Goal: Task Accomplishment & Management: Manage account settings

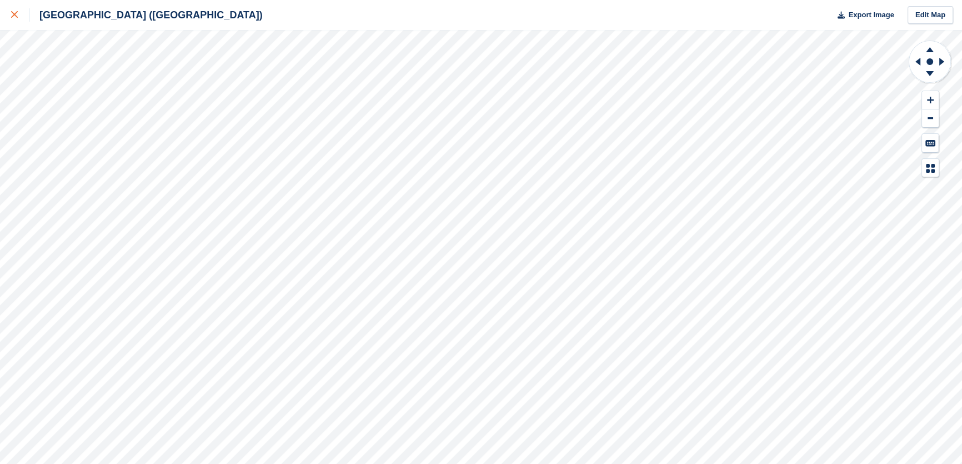
click at [10, 18] on link at bounding box center [14, 15] width 29 height 30
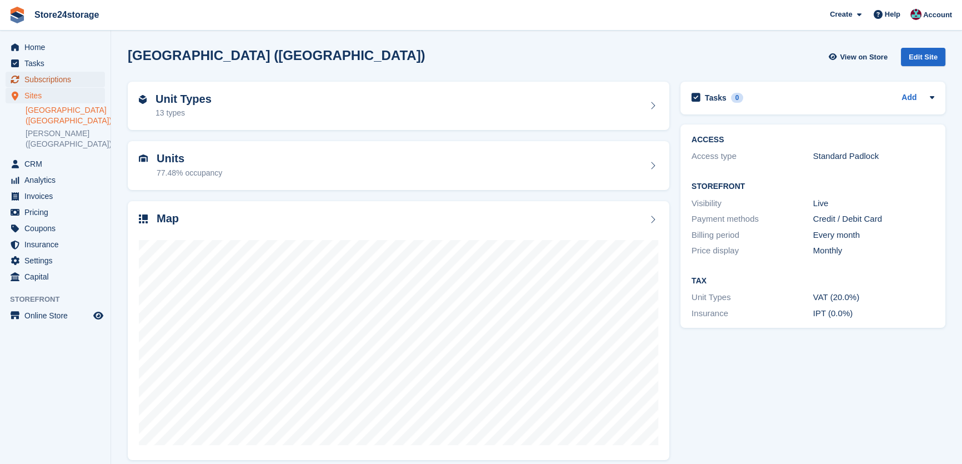
click at [54, 77] on span "Subscriptions" at bounding box center [57, 80] width 67 height 16
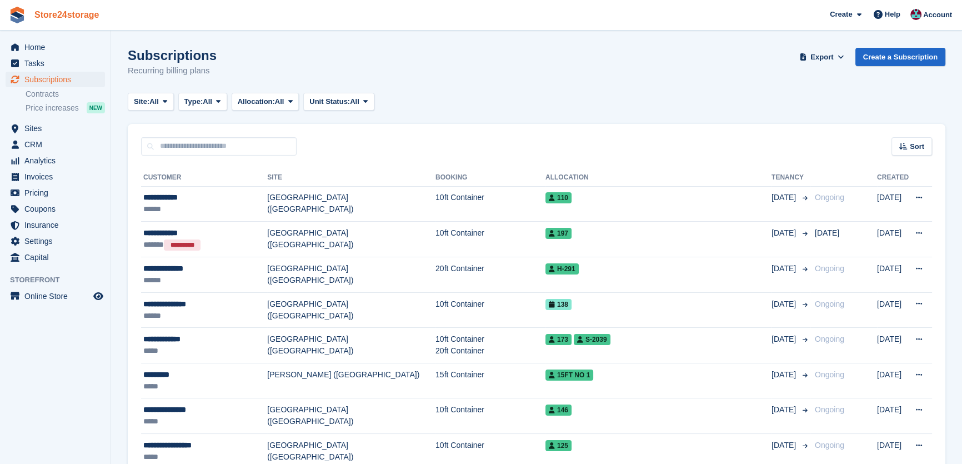
click at [76, 6] on link "Store24storage" at bounding box center [67, 15] width 74 height 18
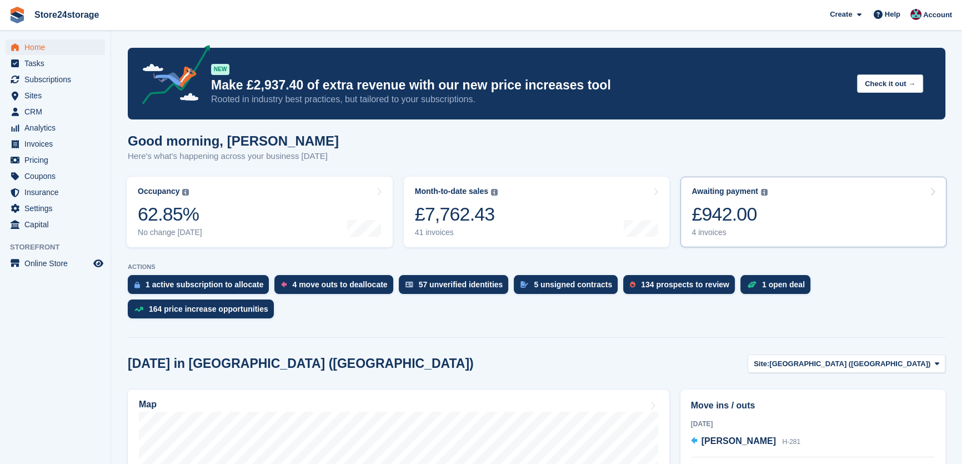
click at [821, 220] on link "Awaiting payment The total outstanding balance on all open invoices. £942.00 4 …" at bounding box center [813, 212] width 266 height 71
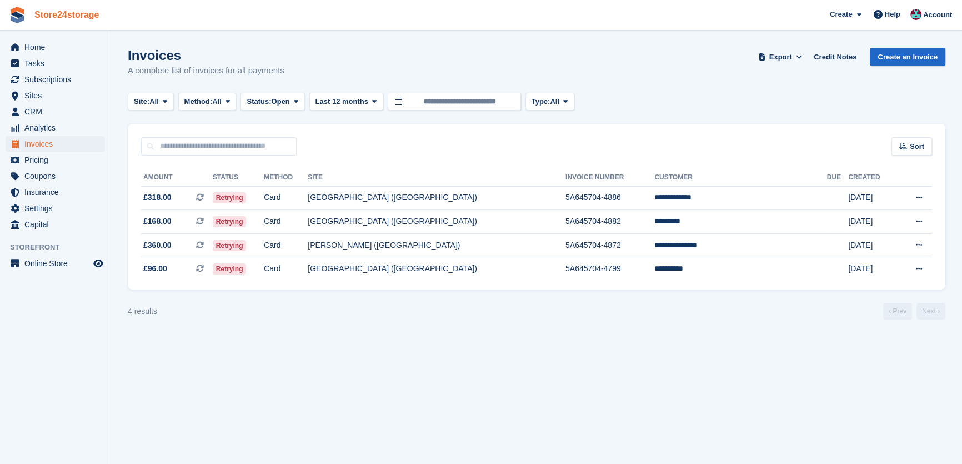
click at [82, 14] on link "Store24storage" at bounding box center [67, 15] width 74 height 18
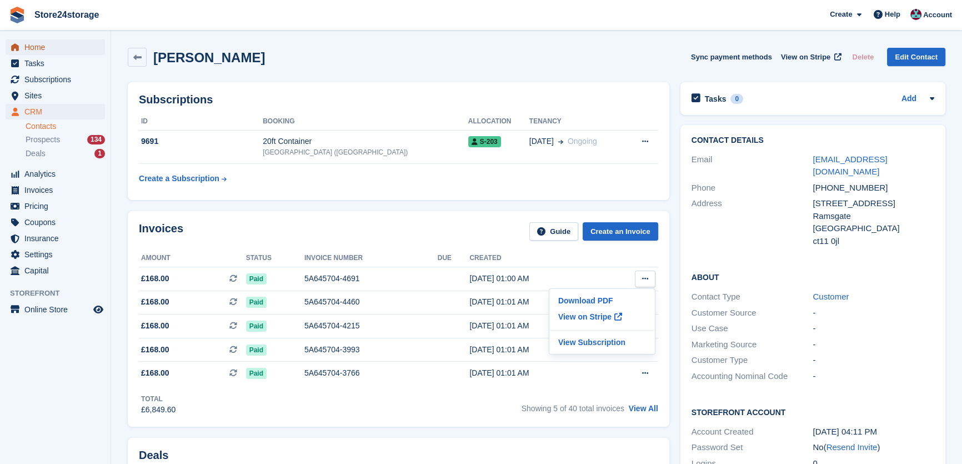
click at [39, 43] on span "Home" at bounding box center [57, 47] width 67 height 16
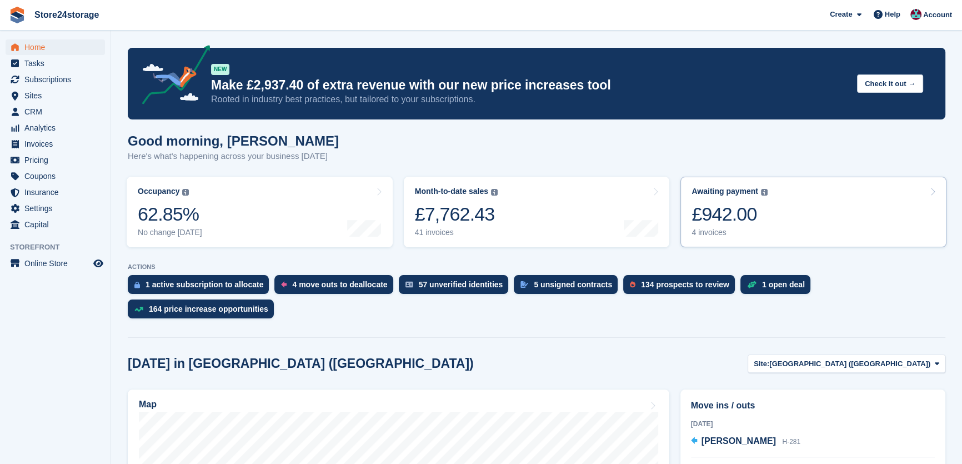
click at [813, 213] on link "Awaiting payment The total outstanding balance on all open invoices. £942.00 4 …" at bounding box center [813, 212] width 266 height 71
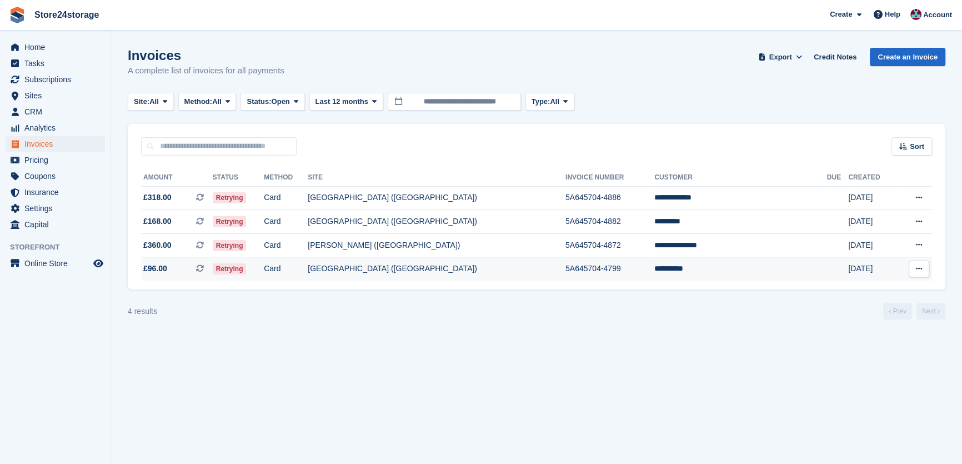
click at [641, 272] on td "5A645704-4799" at bounding box center [609, 268] width 89 height 23
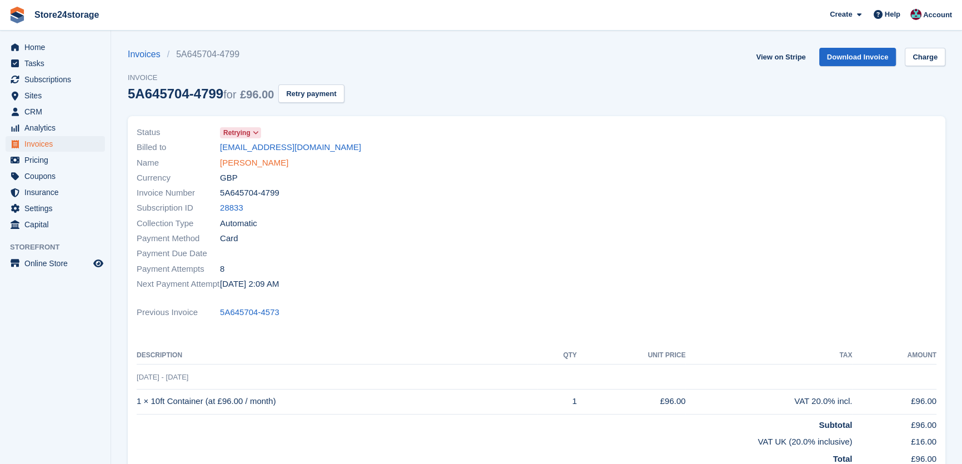
click at [220, 163] on link "Kate Hirst" at bounding box center [254, 163] width 68 height 13
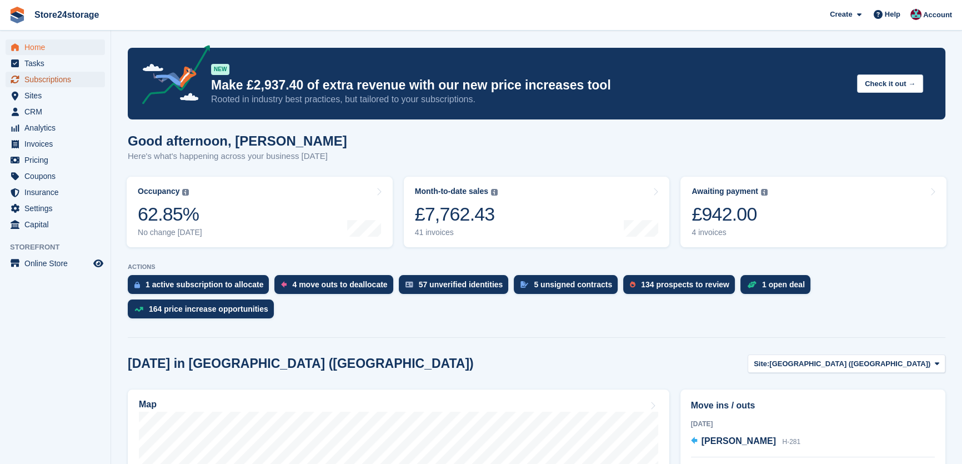
click at [58, 78] on span "Subscriptions" at bounding box center [57, 80] width 67 height 16
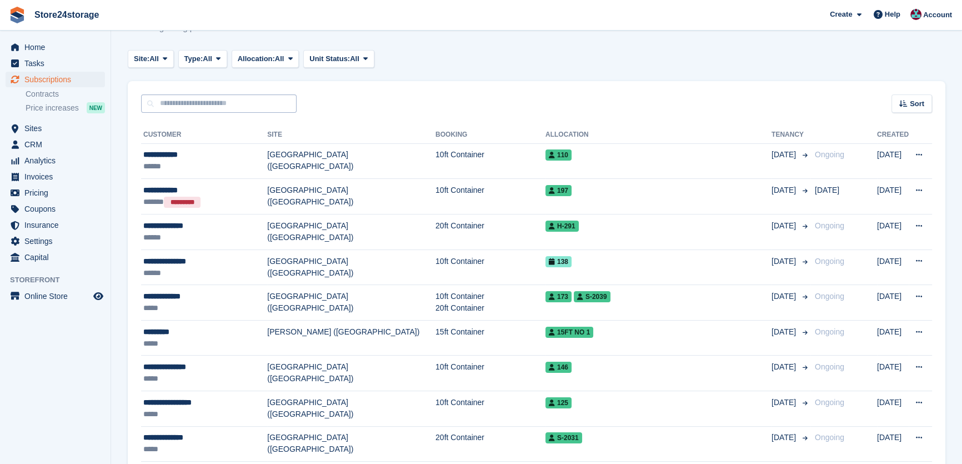
scroll to position [17, 0]
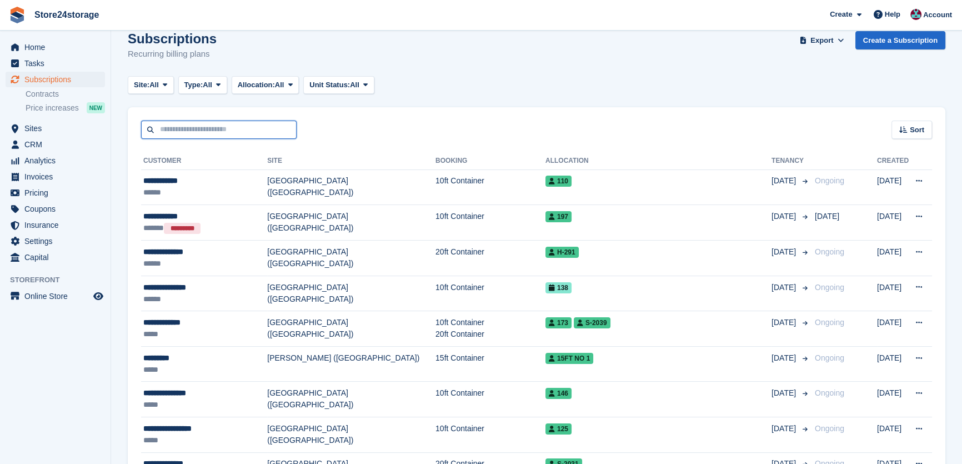
click at [197, 132] on input "text" at bounding box center [219, 130] width 156 height 18
type input "*****"
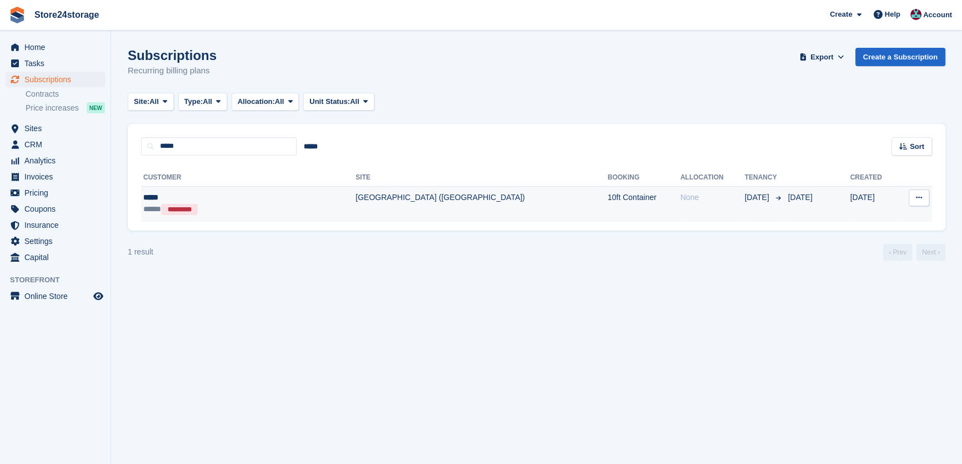
click at [244, 203] on div "***** *********" at bounding box center [214, 209] width 142 height 12
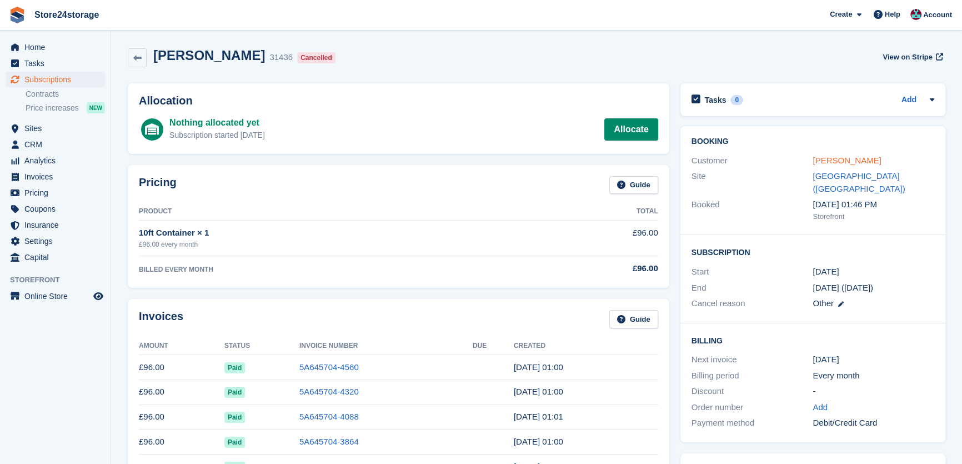
click at [824, 159] on link "kerry" at bounding box center [847, 160] width 68 height 9
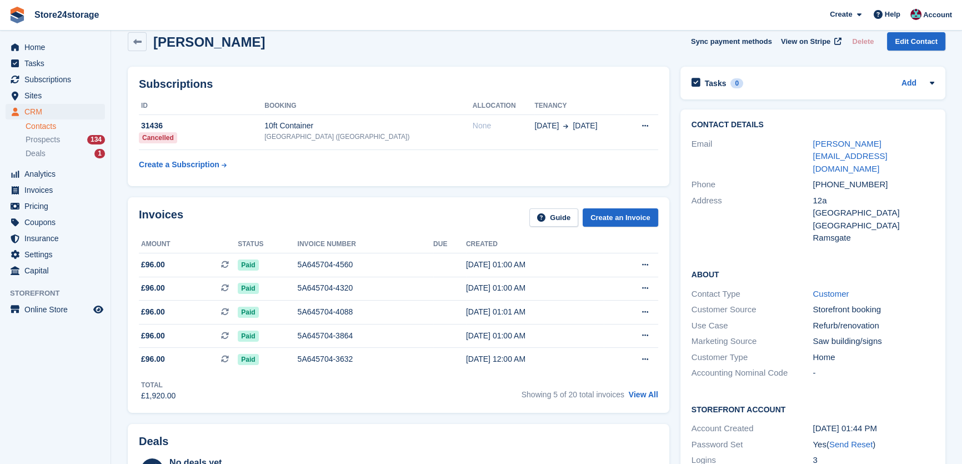
scroll to position [17, 0]
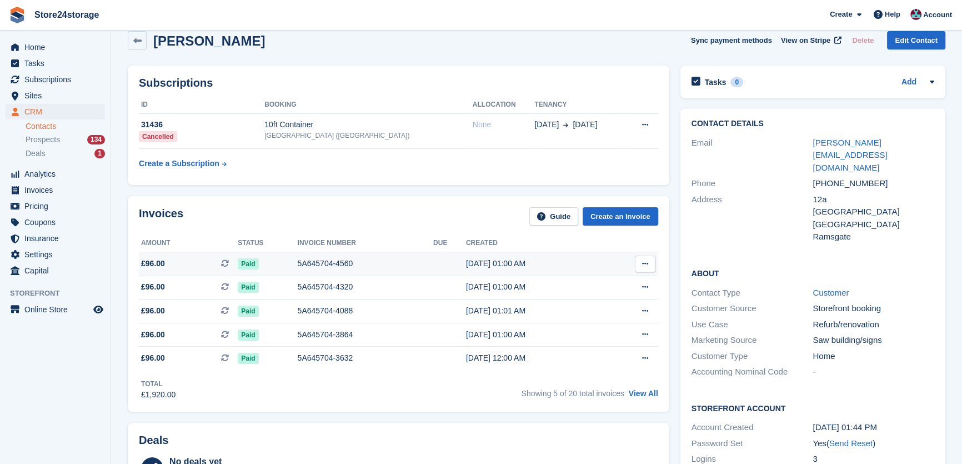
click at [650, 260] on button at bounding box center [645, 263] width 21 height 17
click at [598, 300] on p "View on Stripe" at bounding box center [602, 302] width 97 height 18
click at [598, 303] on p "View on Stripe" at bounding box center [602, 302] width 97 height 18
click at [576, 300] on p "View on Stripe" at bounding box center [602, 302] width 97 height 18
click at [59, 86] on span "Subscriptions" at bounding box center [57, 80] width 67 height 16
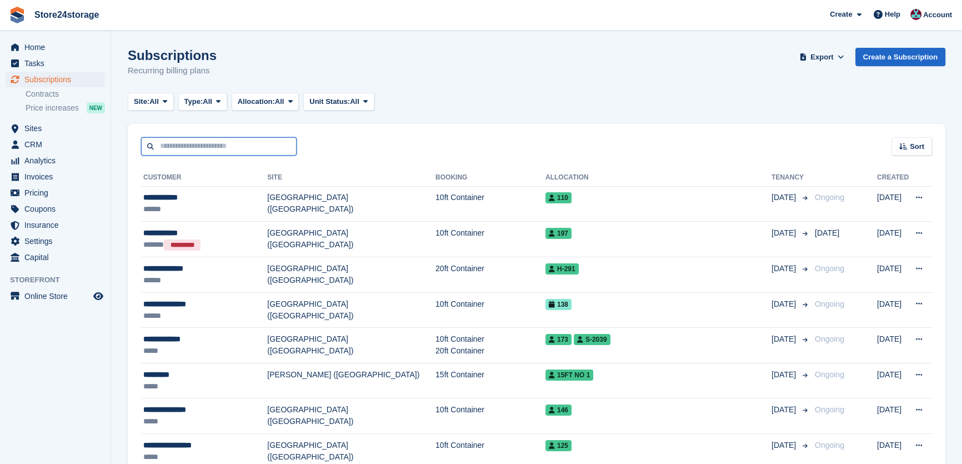
click at [224, 148] on input "text" at bounding box center [219, 146] width 156 height 18
type input "*****"
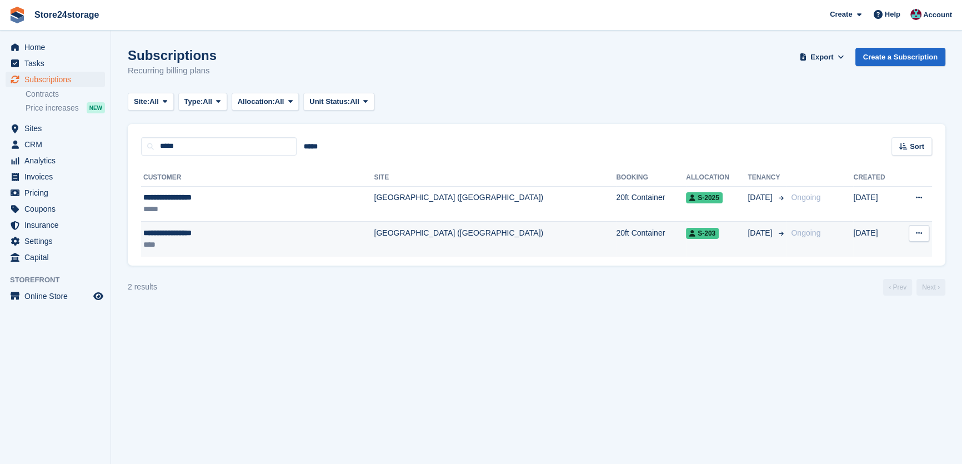
click at [183, 239] on div "****" at bounding box center [223, 245] width 161 height 12
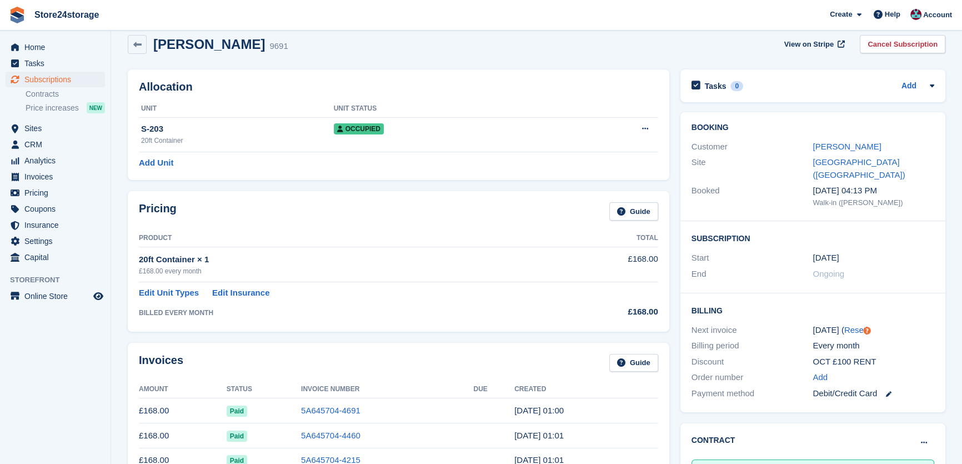
scroll to position [17, 0]
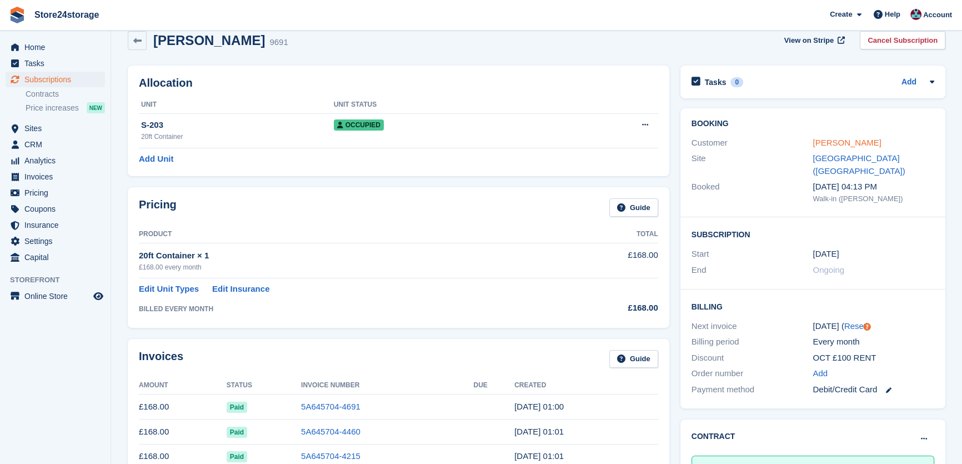
click at [834, 144] on link "[PERSON_NAME]" at bounding box center [847, 142] width 68 height 9
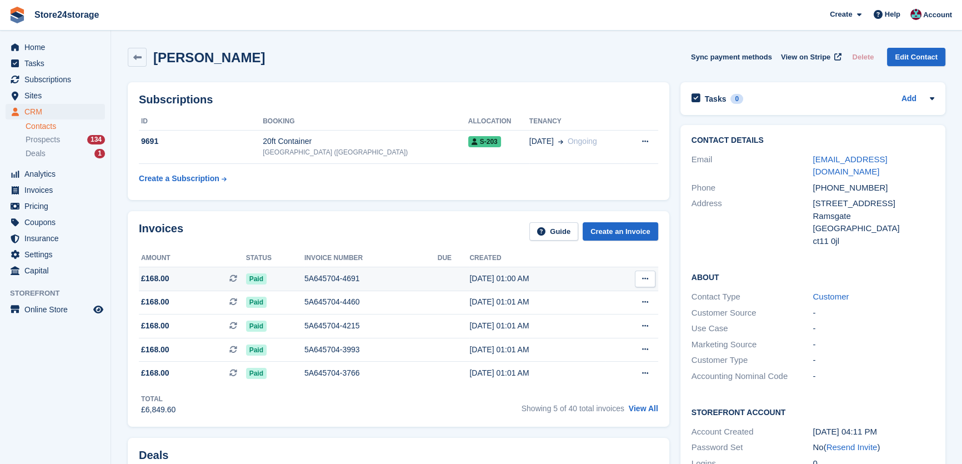
click at [650, 278] on button at bounding box center [645, 278] width 21 height 17
click at [588, 317] on p "View on Stripe" at bounding box center [602, 317] width 97 height 18
